Goal: Task Accomplishment & Management: Use online tool/utility

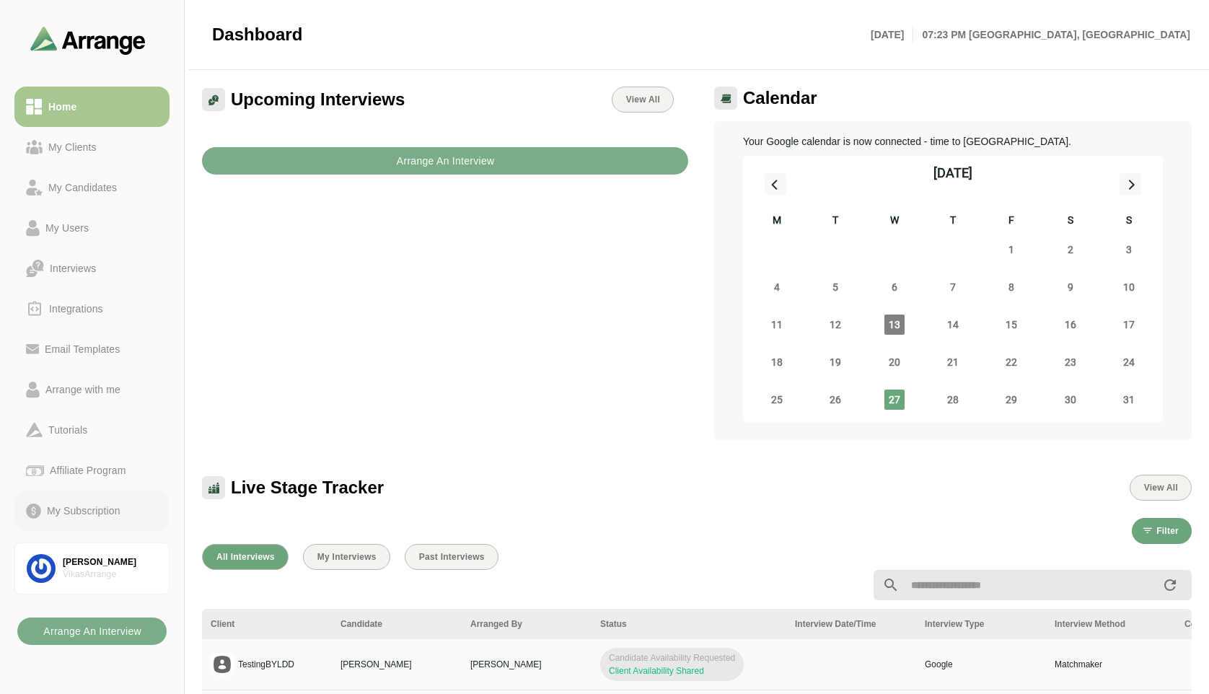
click at [80, 511] on div "My Subscription" at bounding box center [83, 510] width 85 height 17
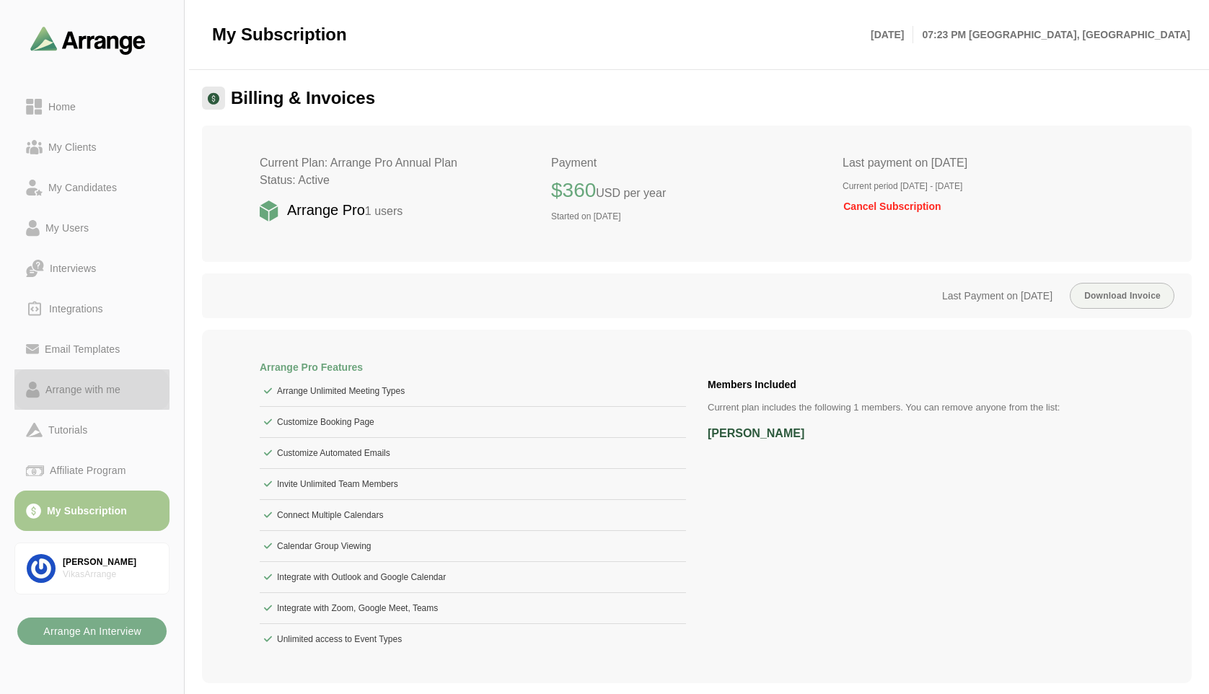
click at [69, 400] on link "Arrange with me" at bounding box center [91, 389] width 155 height 40
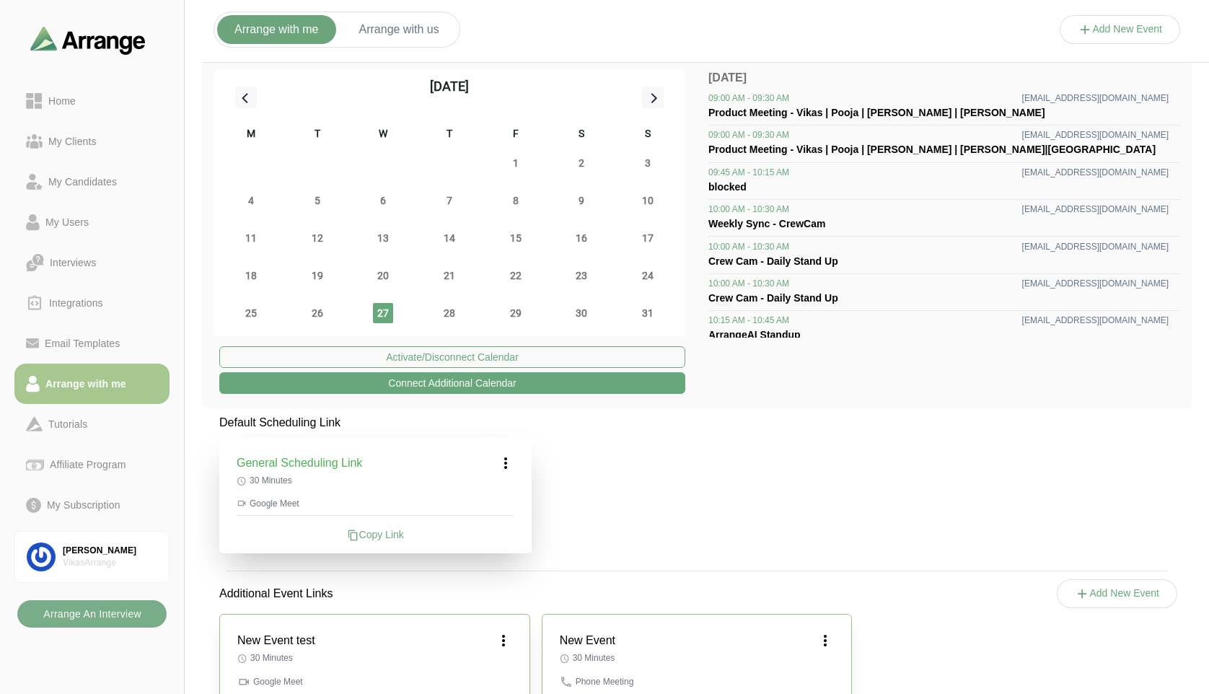
click at [1115, 33] on button "Add New Event" at bounding box center [1120, 29] width 121 height 29
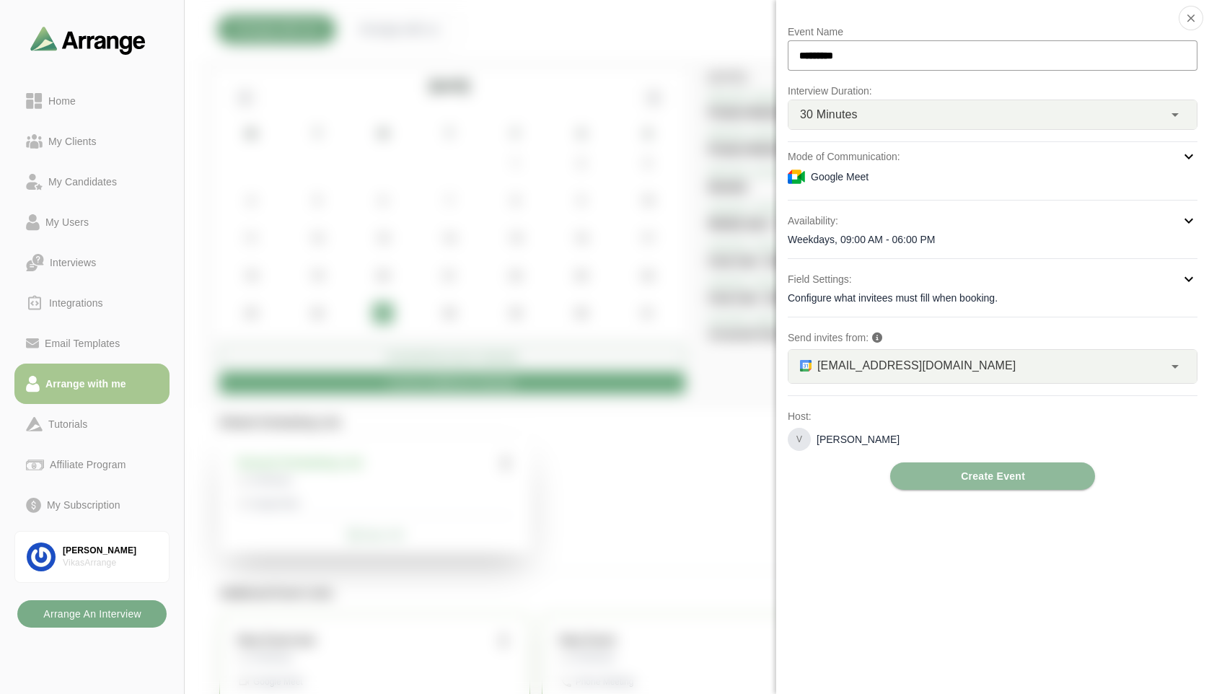
click at [1060, 44] on div at bounding box center [1120, 44] width 121 height 0
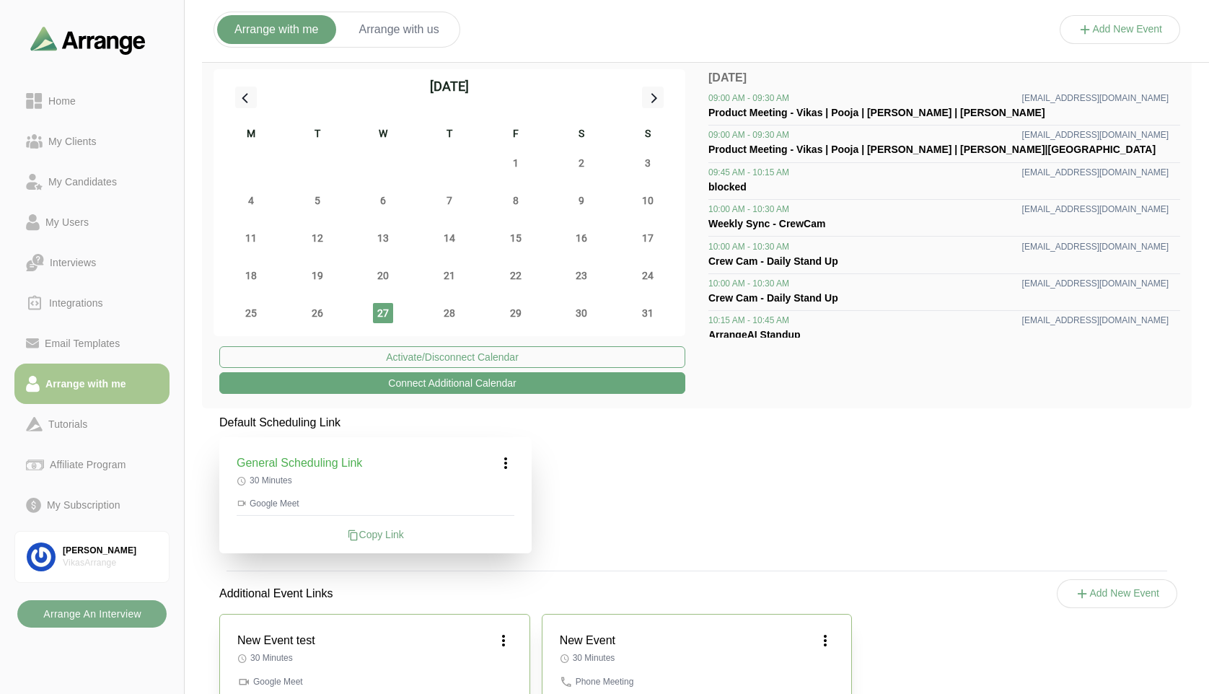
click at [452, 385] on button "Connect Additional Calendar" at bounding box center [452, 383] width 466 height 22
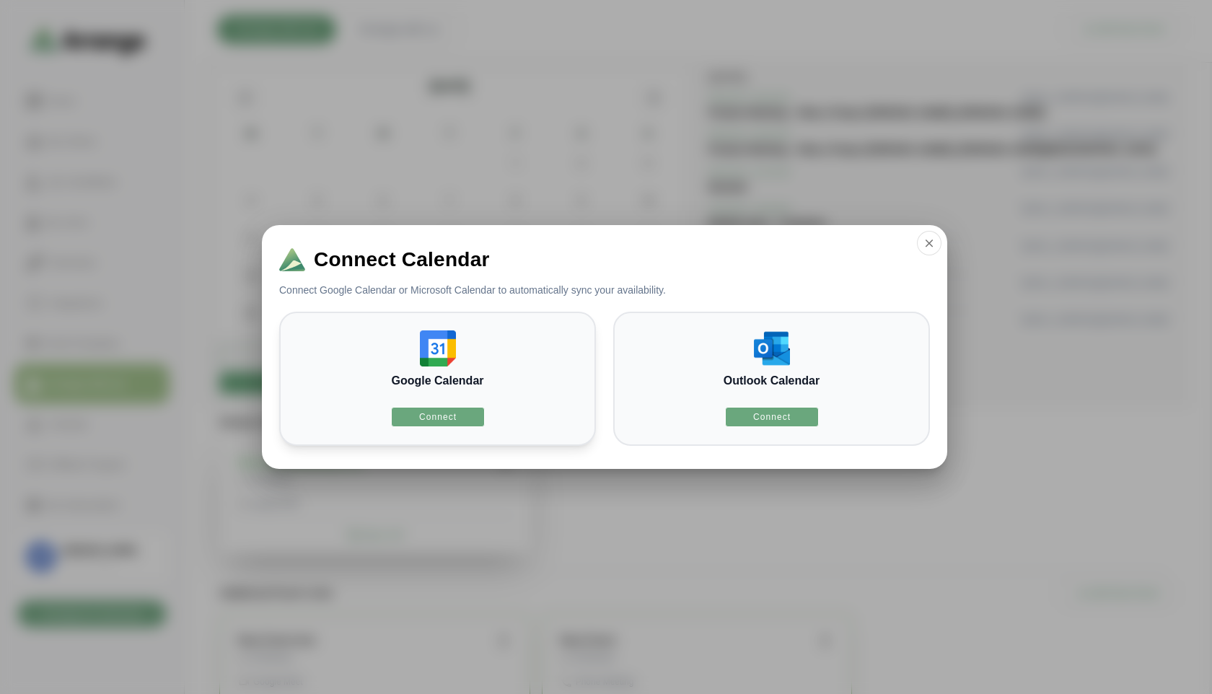
click at [462, 350] on div "Google Calendar Connect" at bounding box center [437, 379] width 317 height 134
click at [432, 351] on img at bounding box center [438, 348] width 36 height 36
click at [450, 422] on span "Connect" at bounding box center [437, 417] width 38 height 12
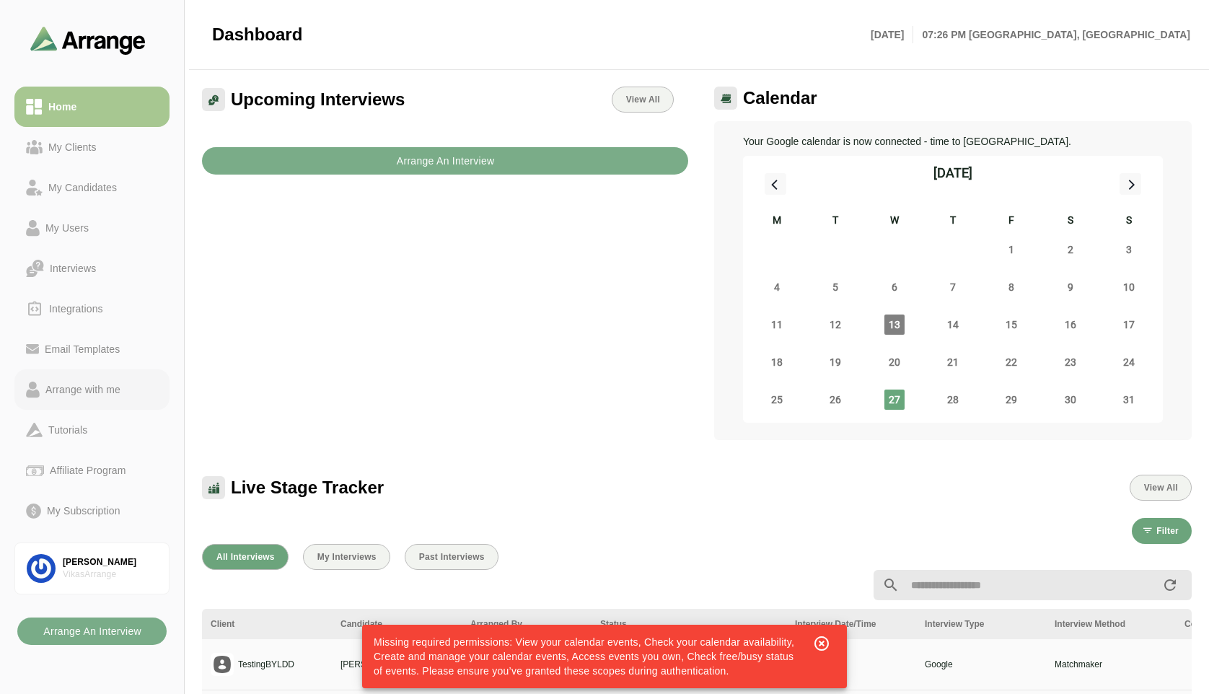
click at [86, 392] on div "Arrange with me" at bounding box center [83, 389] width 87 height 17
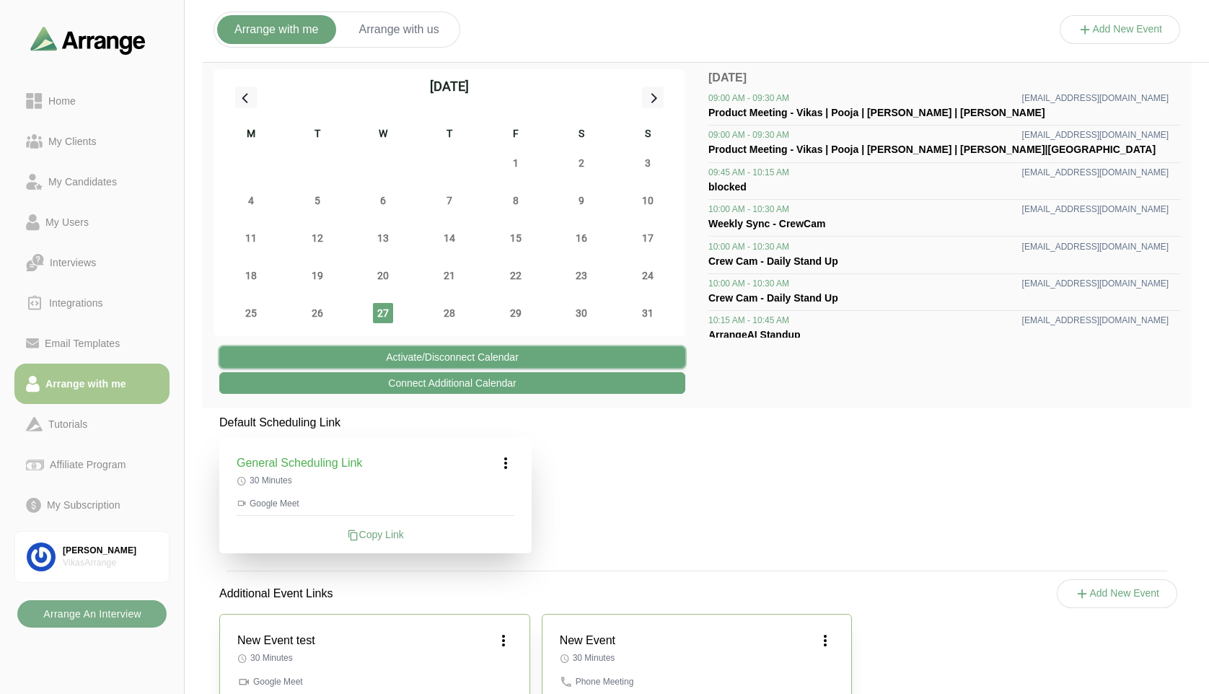
click at [475, 356] on button "Activate/Disconnect Calendar" at bounding box center [452, 357] width 466 height 22
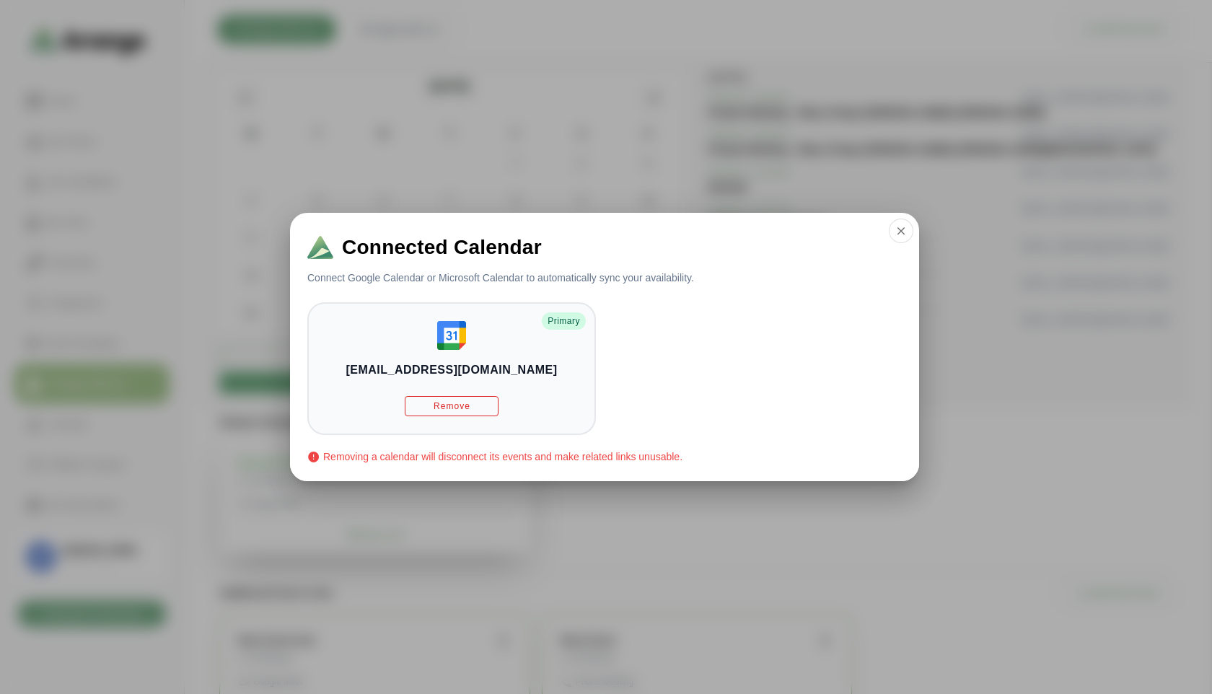
click at [646, 521] on div at bounding box center [606, 347] width 1212 height 694
click at [895, 234] on icon "button" at bounding box center [900, 230] width 13 height 13
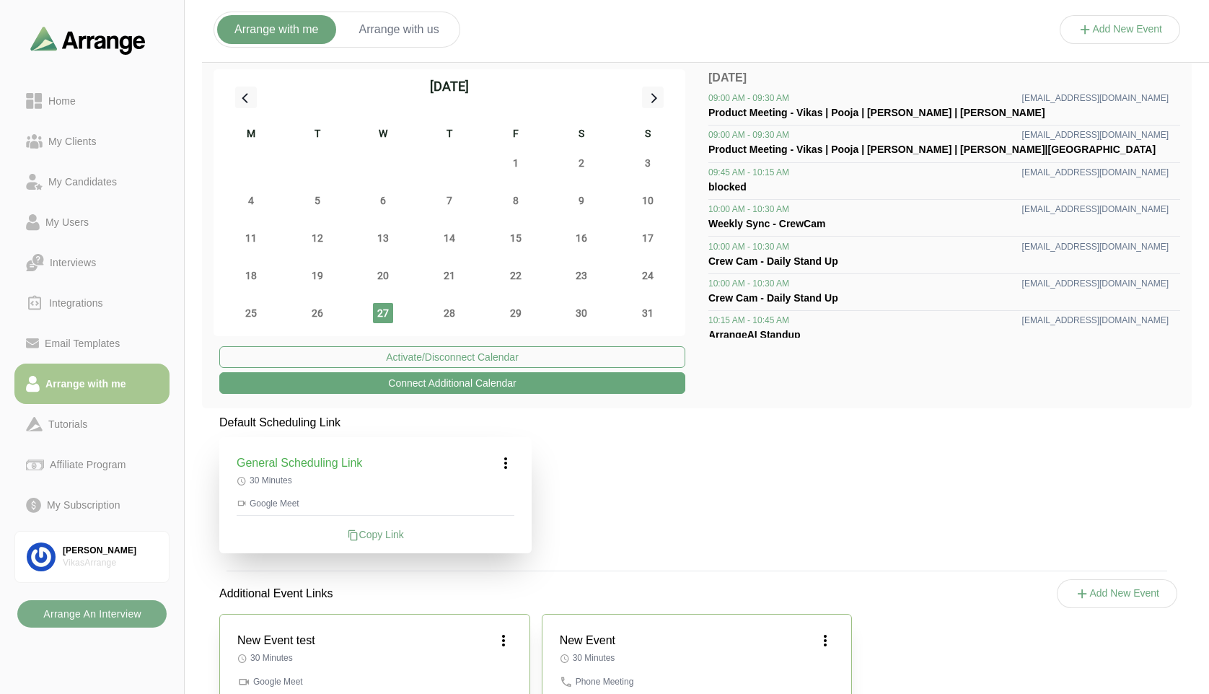
click at [458, 384] on button "Connect Additional Calendar" at bounding box center [452, 383] width 466 height 22
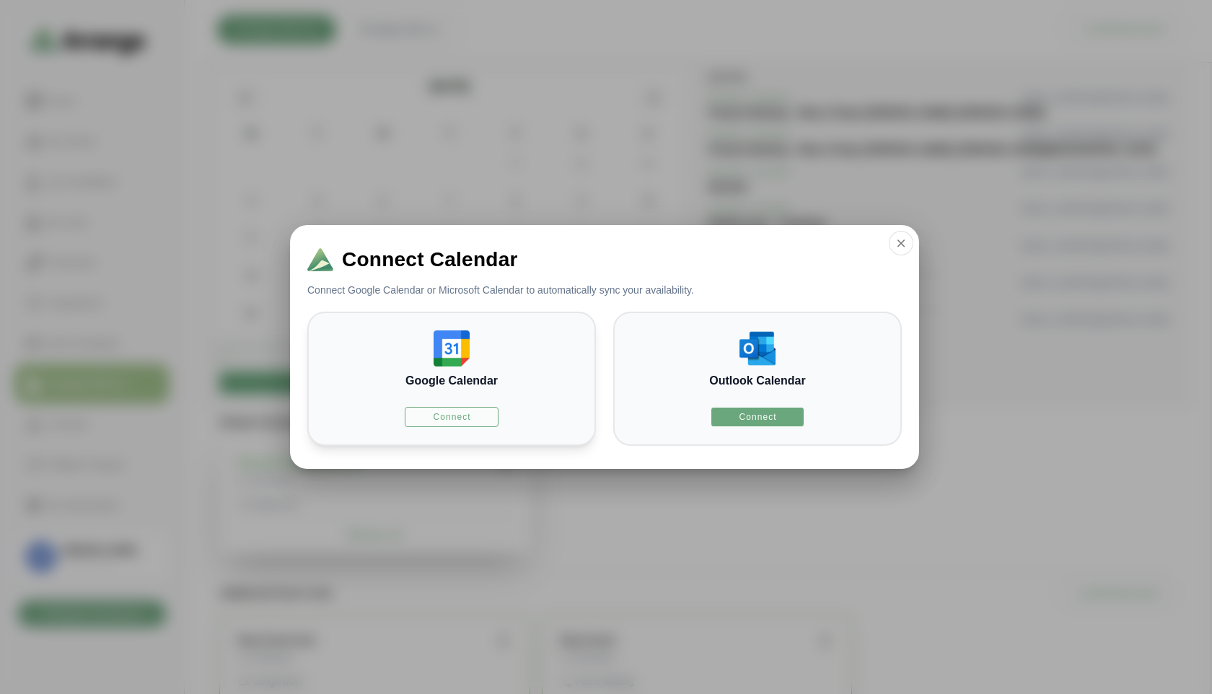
click at [433, 420] on span "Connect" at bounding box center [451, 417] width 38 height 12
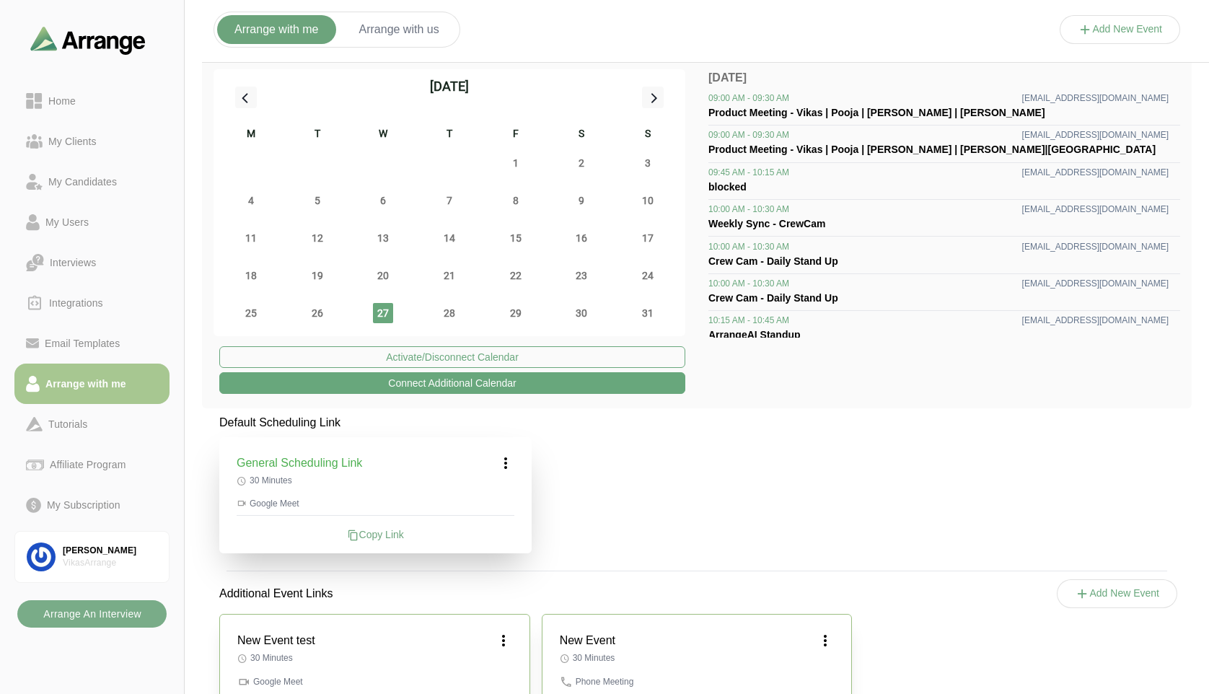
click at [1095, 25] on button "Add New Event" at bounding box center [1120, 29] width 121 height 29
click at [1117, 31] on button "Add New Event" at bounding box center [1120, 29] width 121 height 29
